Goal: Navigation & Orientation: Find specific page/section

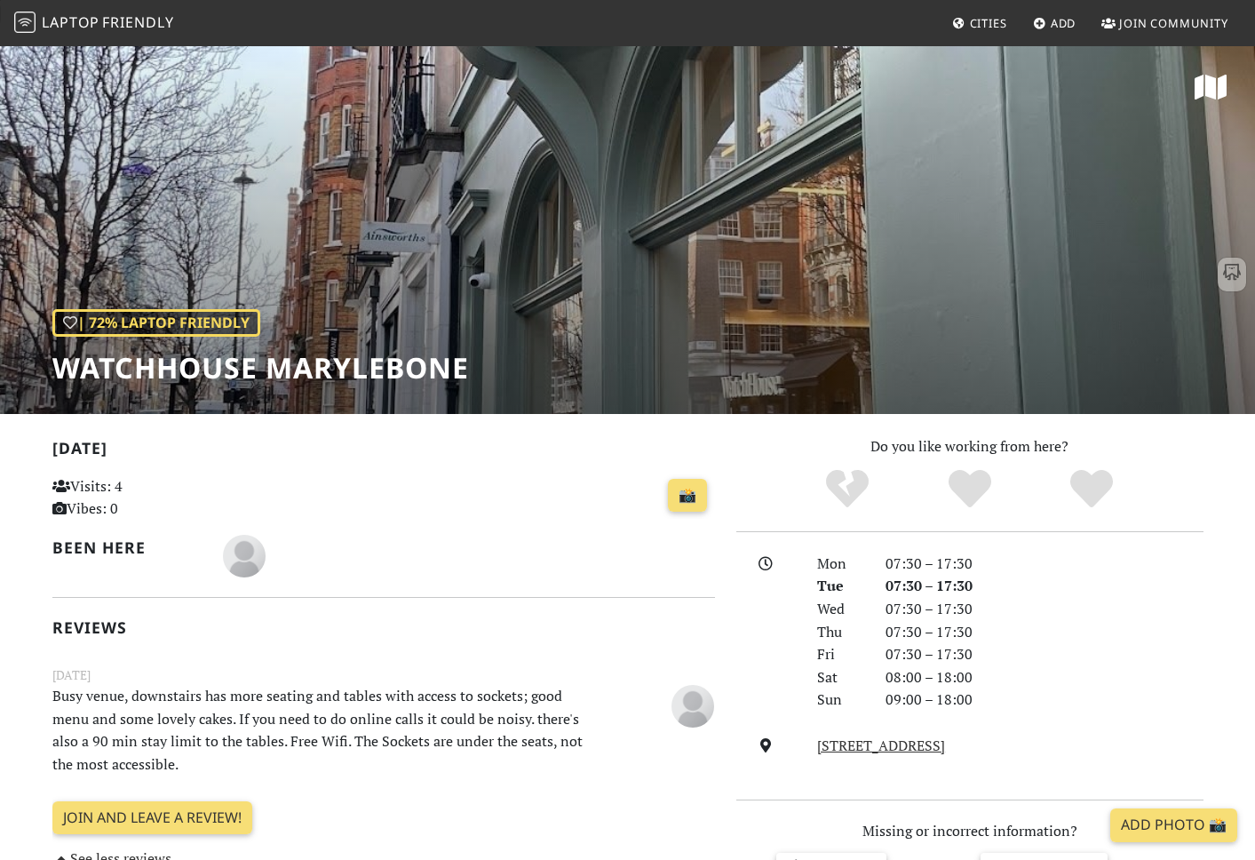
click at [128, 11] on link "Laptop Friendly" at bounding box center [94, 23] width 160 height 31
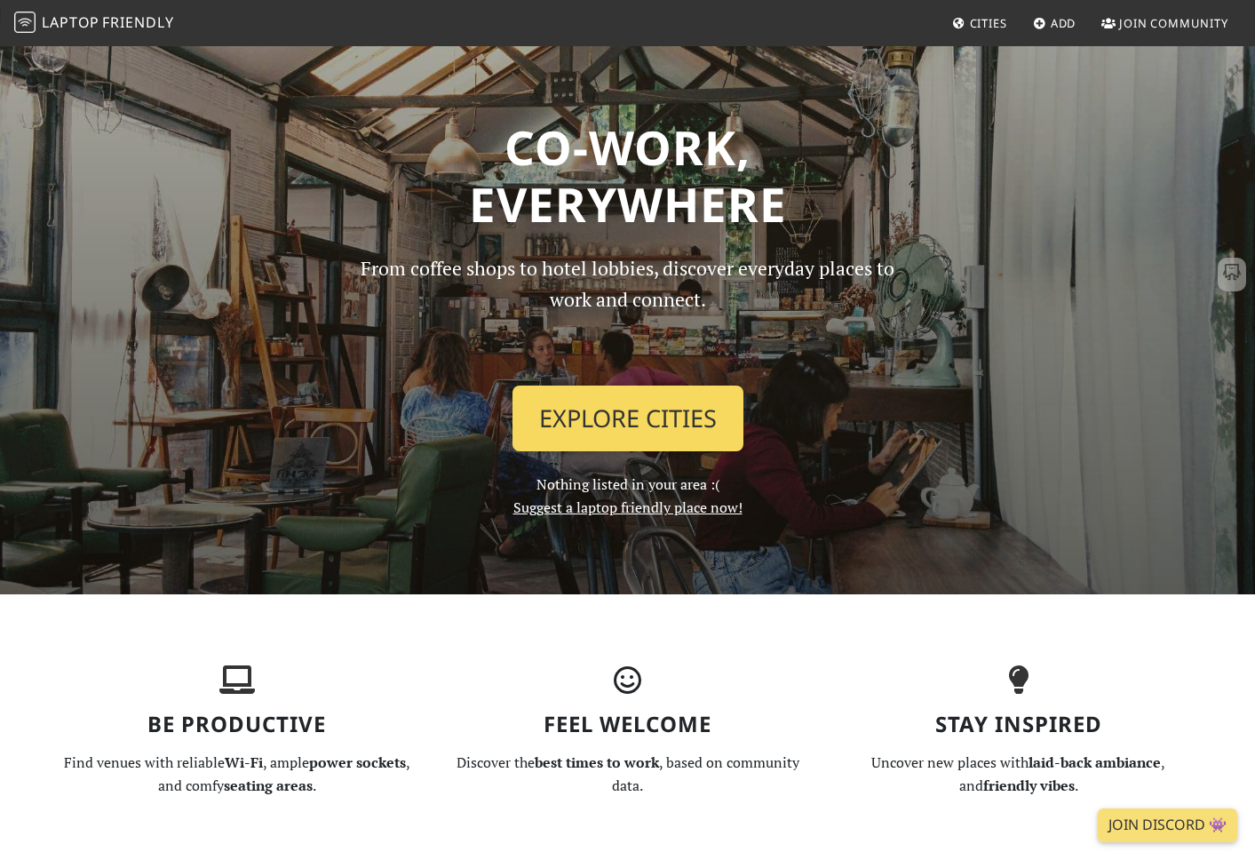
click at [645, 418] on link "Explore Cities" at bounding box center [628, 419] width 231 height 66
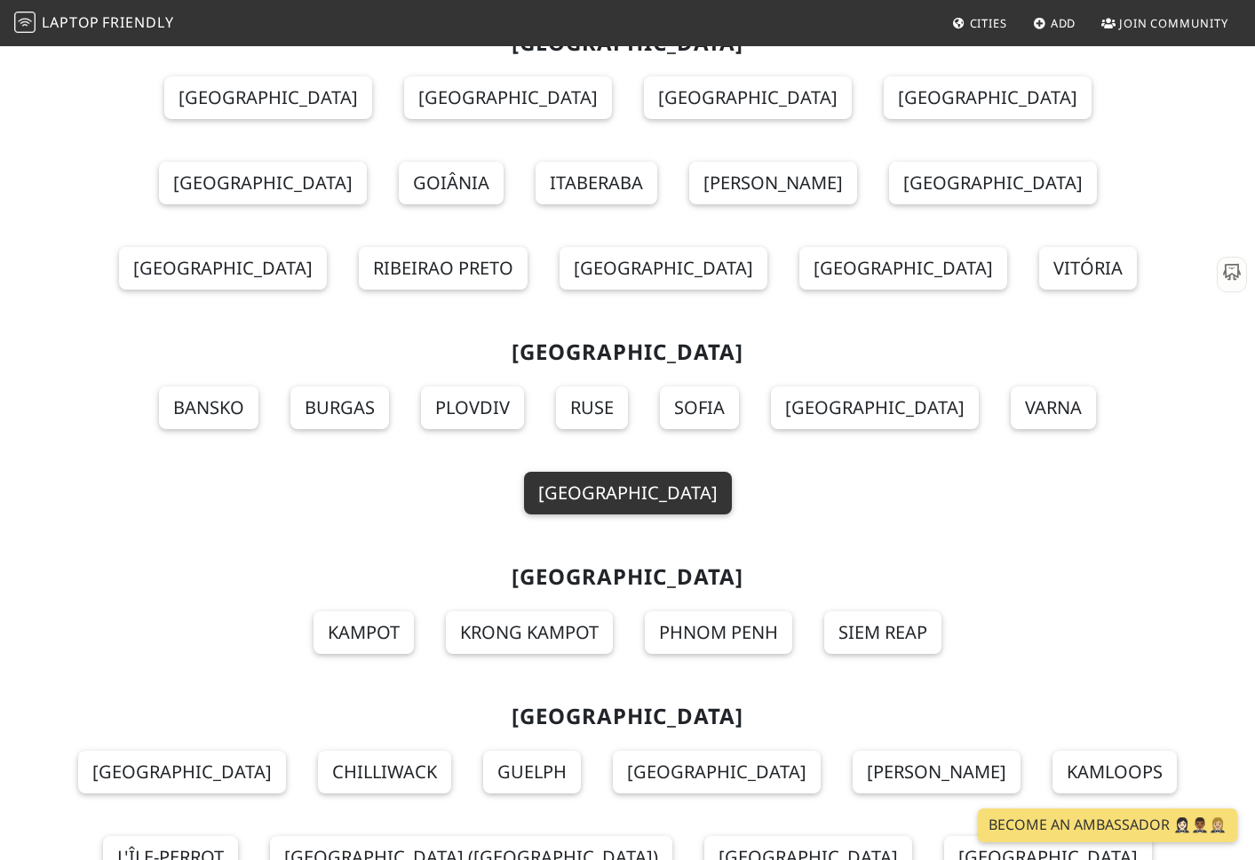
scroll to position [19326, 0]
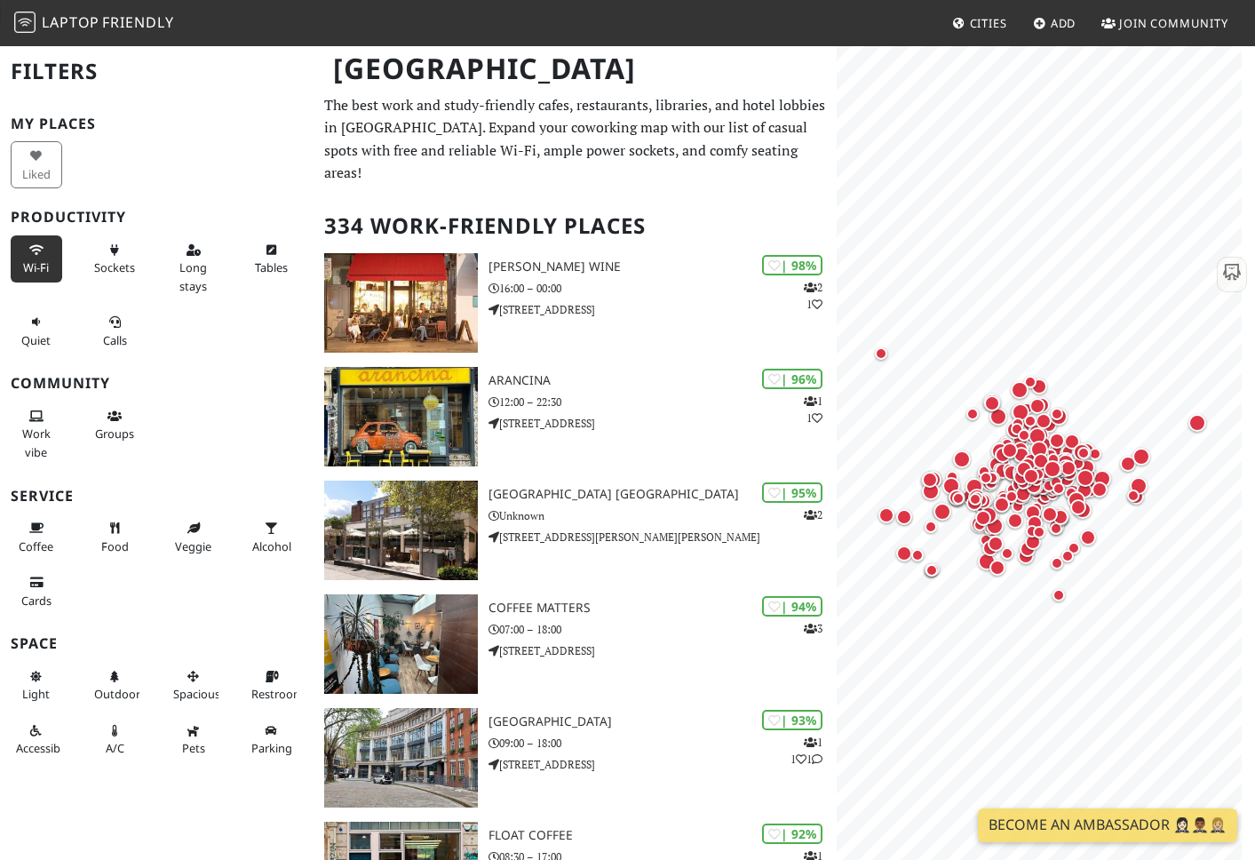
click at [37, 251] on icon at bounding box center [36, 251] width 14 height 12
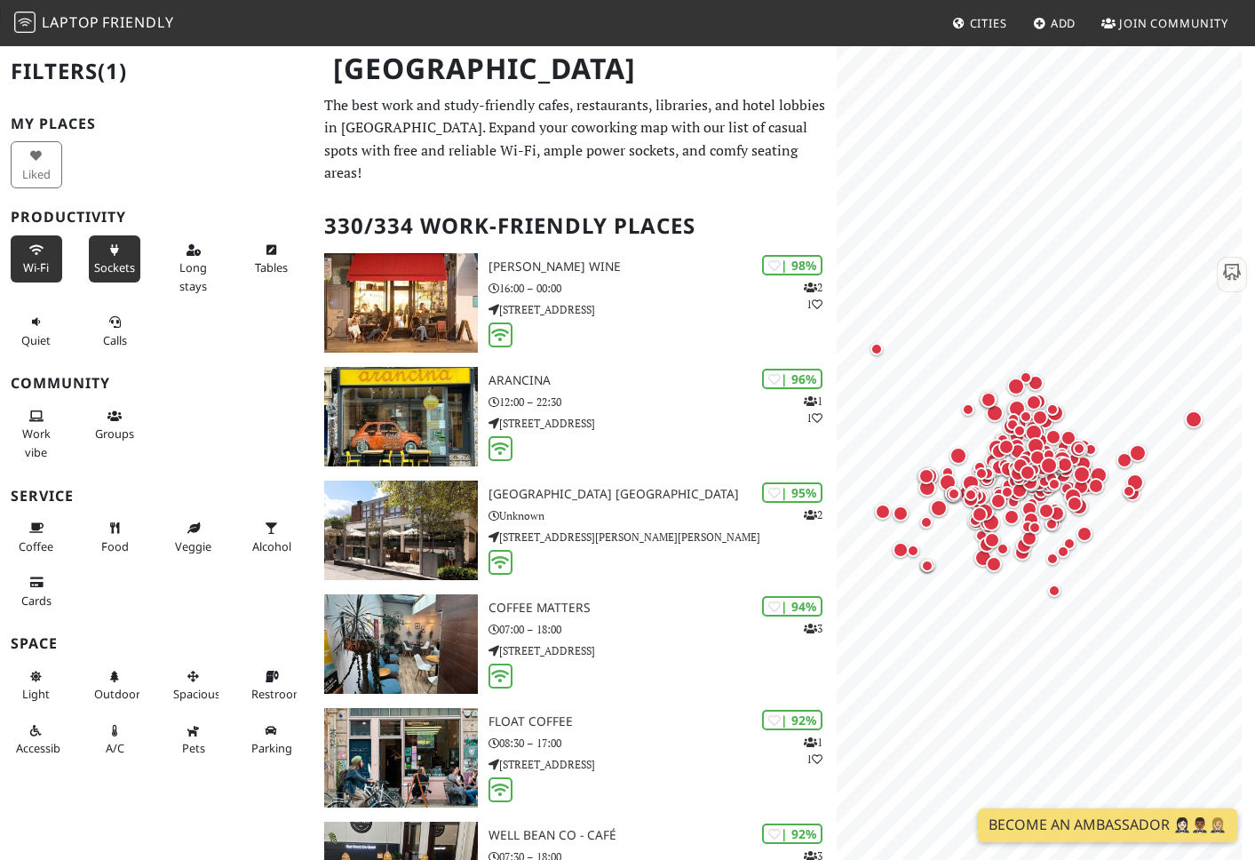
click at [123, 270] on span "Sockets" at bounding box center [114, 267] width 41 height 16
click at [112, 328] on icon at bounding box center [114, 323] width 14 height 12
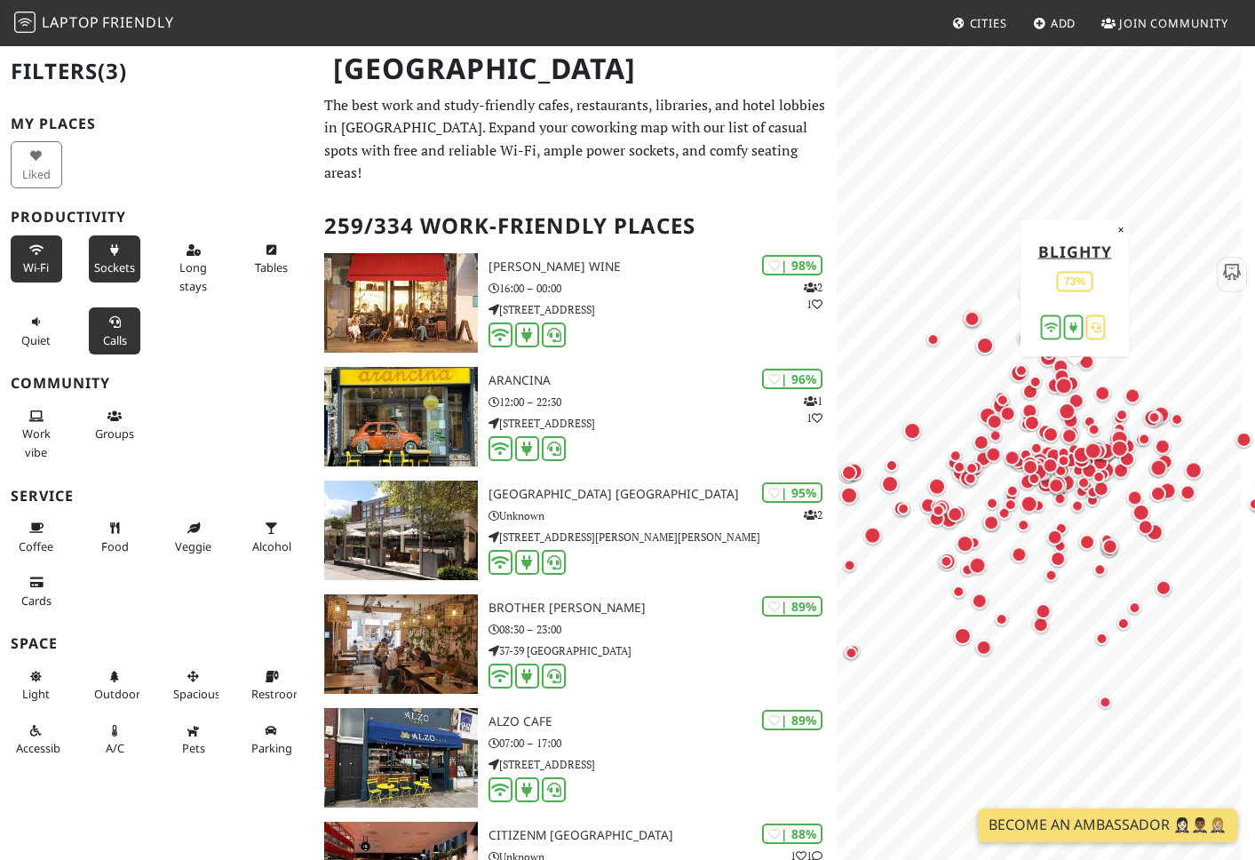
drag, startPoint x: 942, startPoint y: 474, endPoint x: 1085, endPoint y: 382, distance: 171.0
click at [1080, 382] on div "Map marker" at bounding box center [1067, 389] width 25 height 25
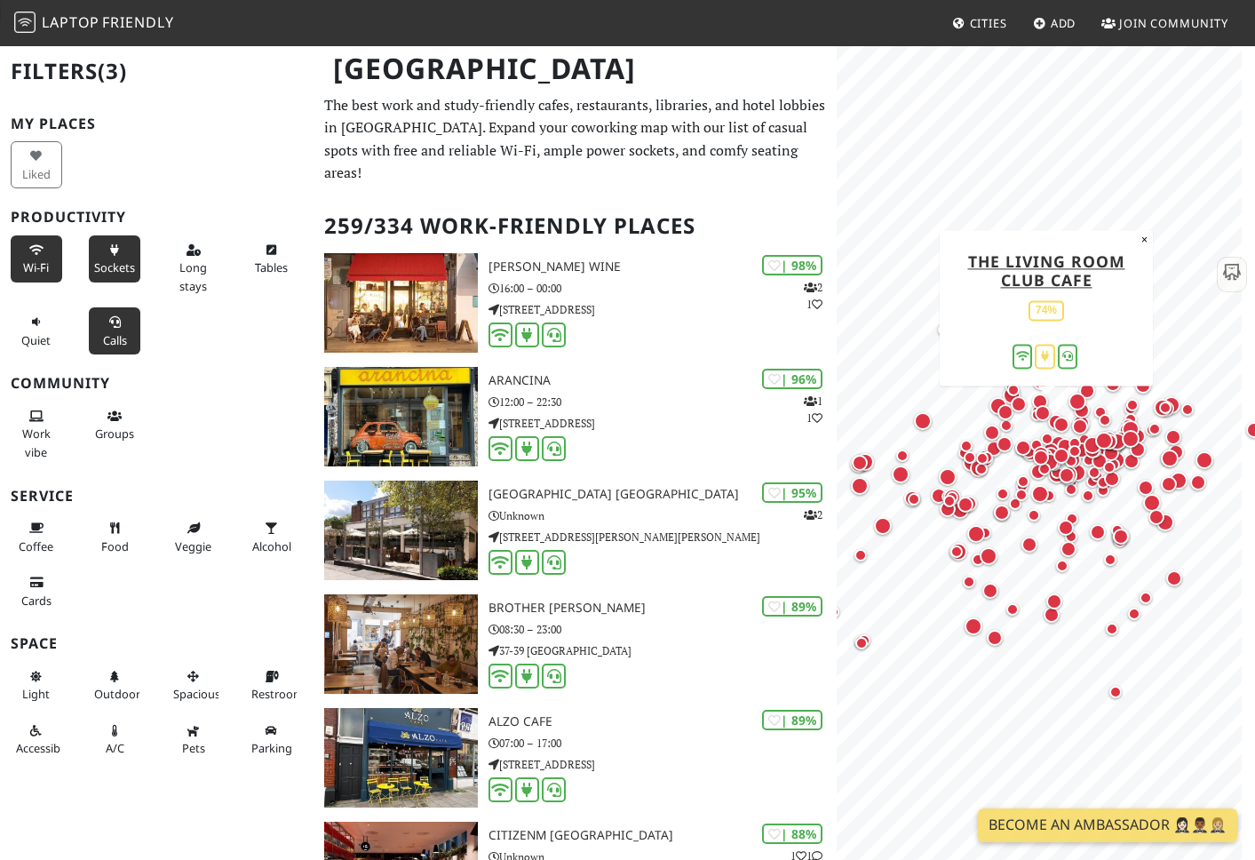
click at [1054, 411] on div "Map marker" at bounding box center [1046, 416] width 23 height 23
